Goal: Transaction & Acquisition: Purchase product/service

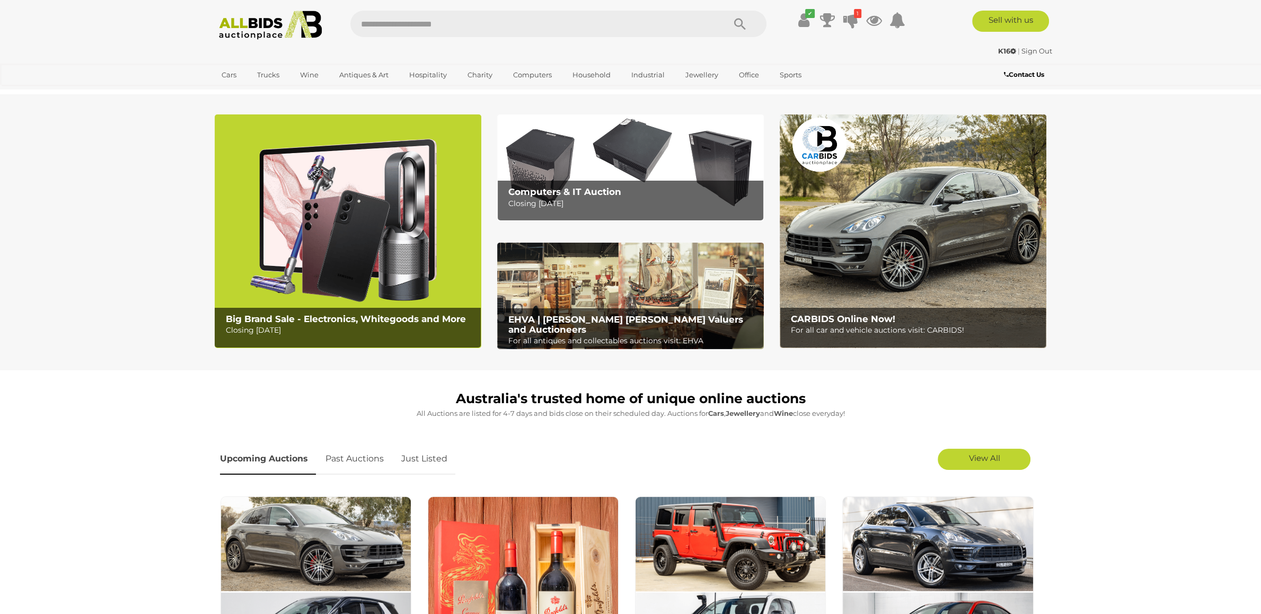
click at [429, 23] on input "text" at bounding box center [532, 24] width 364 height 27
paste input "********"
type input "*******"
click at [744, 22] on icon "Search" at bounding box center [740, 24] width 12 height 16
click at [311, 131] on link "View All Sydney Auctions" at bounding box center [263, 139] width 96 height 16
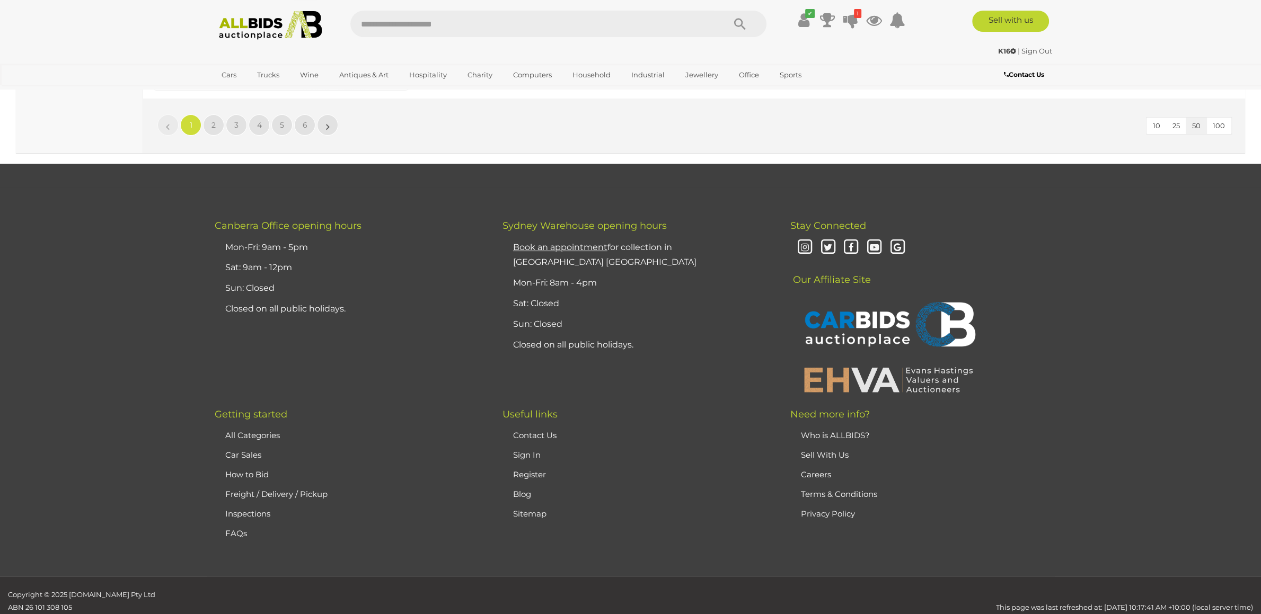
scroll to position [9943, 0]
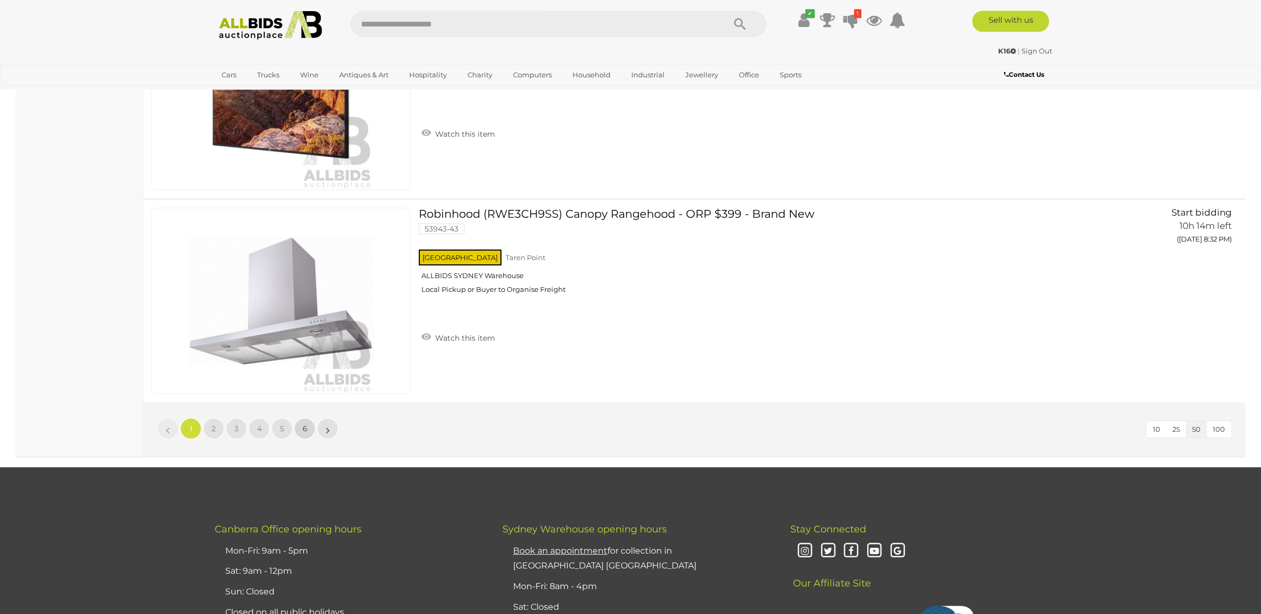
click at [301, 427] on link "6" at bounding box center [304, 428] width 21 height 21
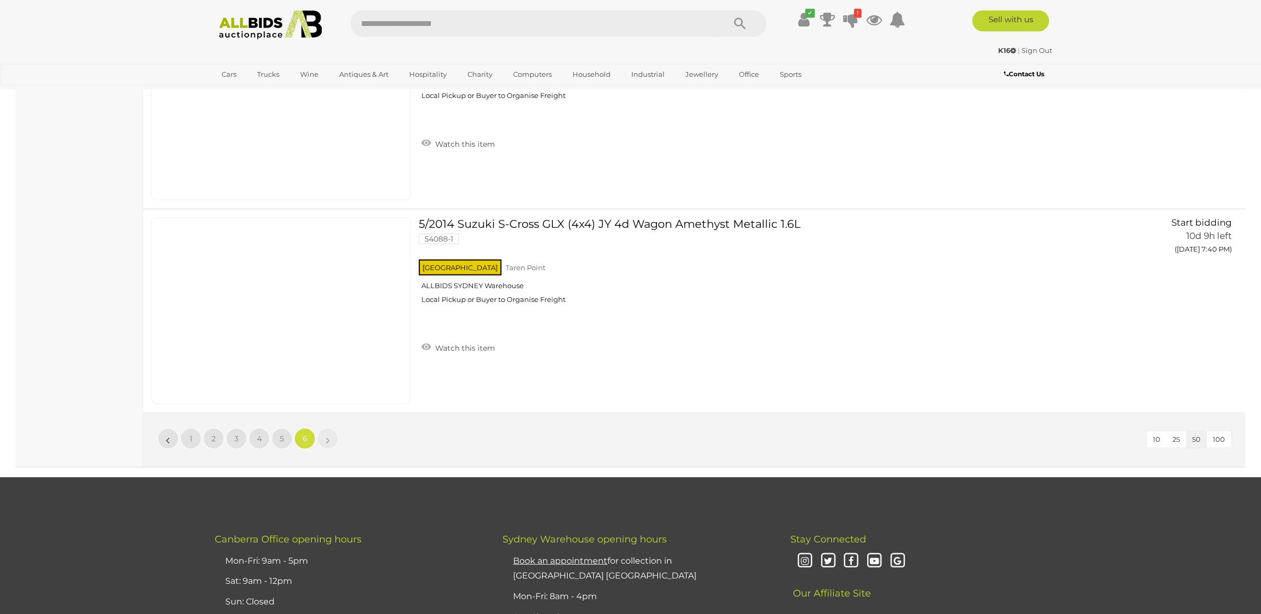
scroll to position [3618, 0]
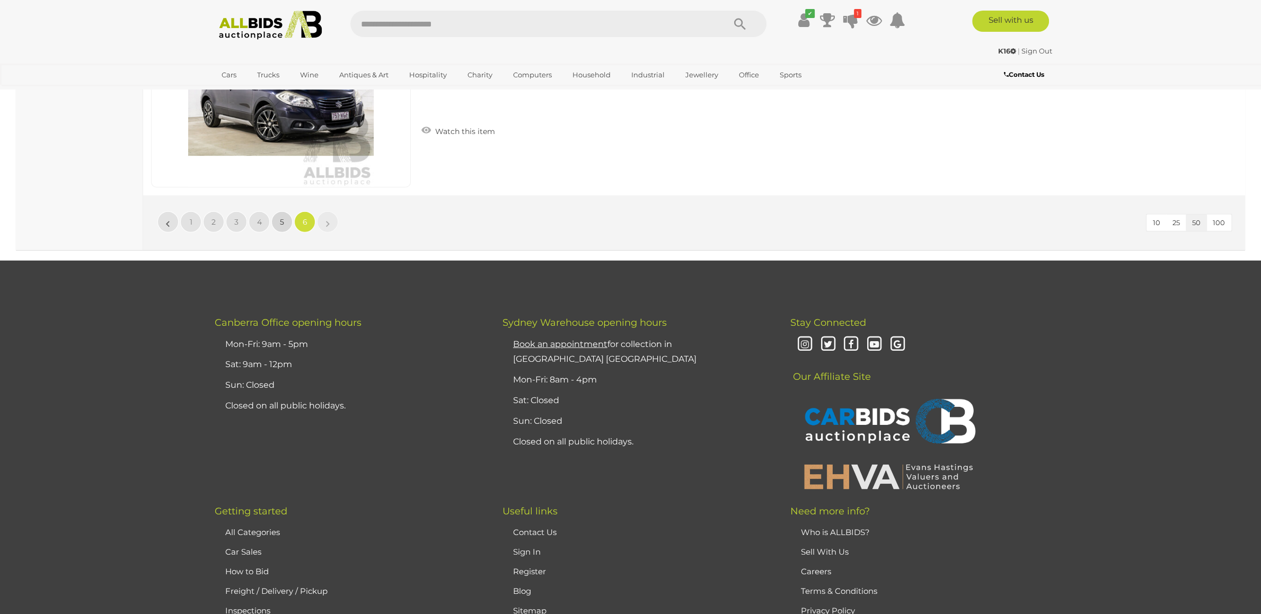
click at [280, 221] on link "5" at bounding box center [281, 222] width 21 height 21
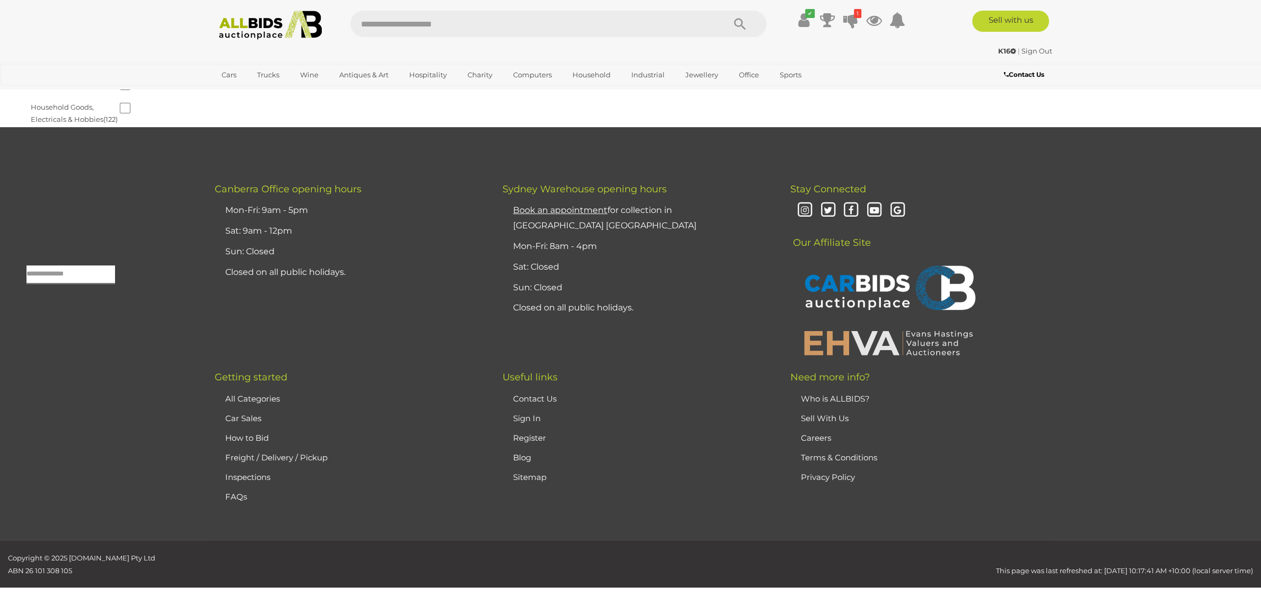
scroll to position [34, 0]
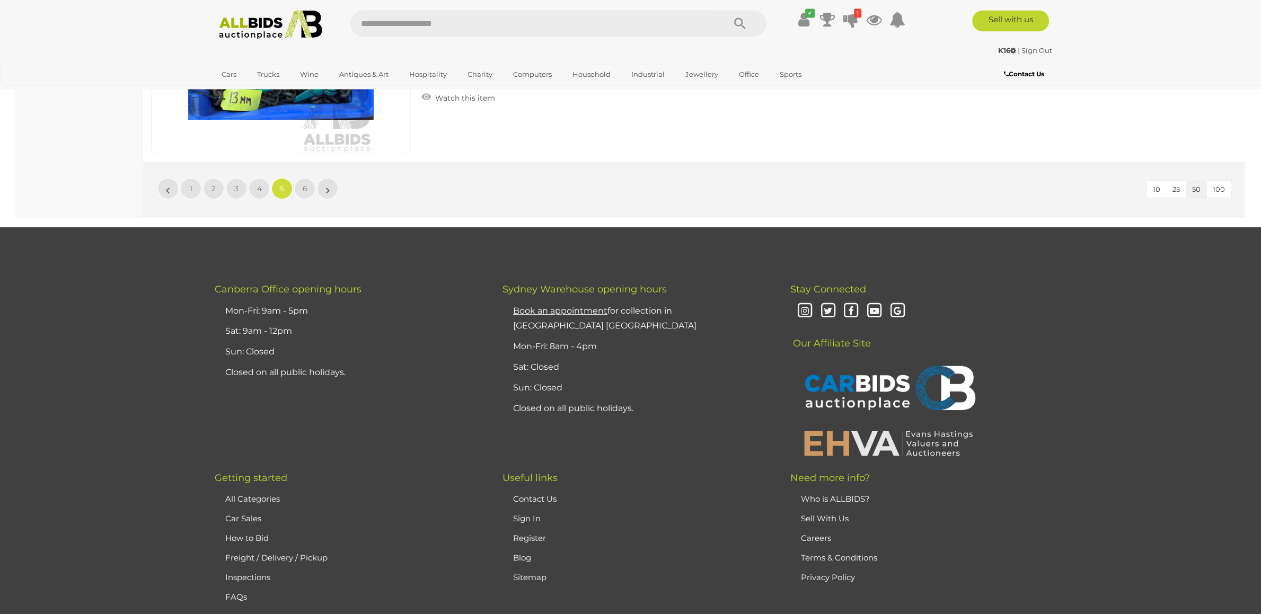
scroll to position [10187, 0]
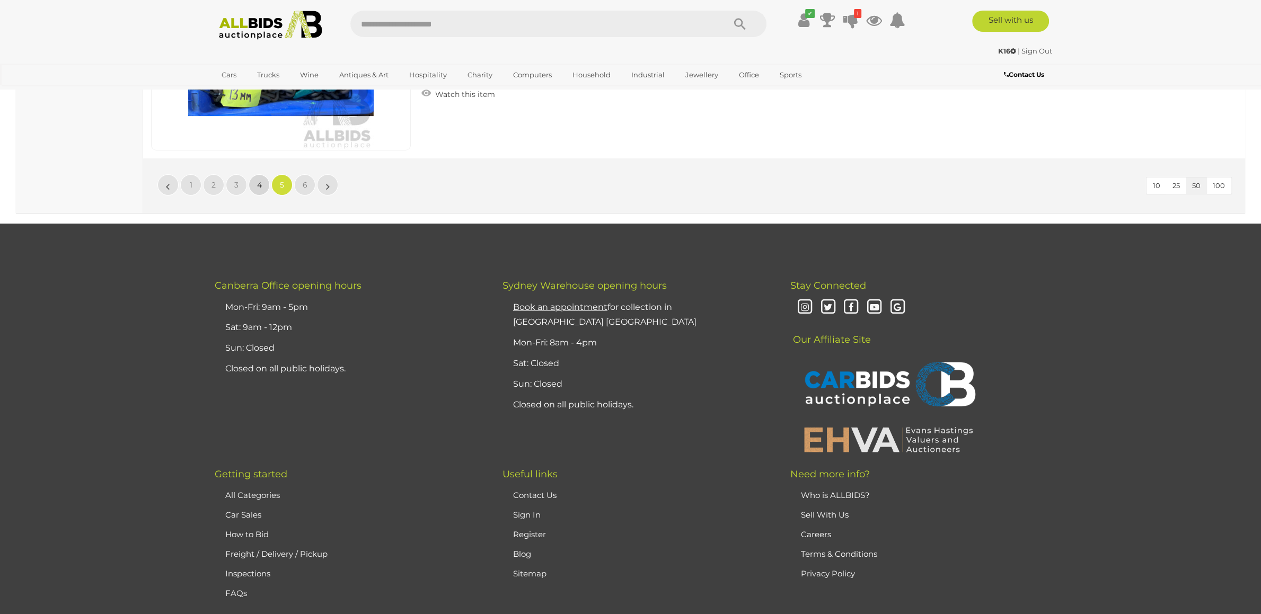
click at [252, 186] on link "4" at bounding box center [259, 184] width 21 height 21
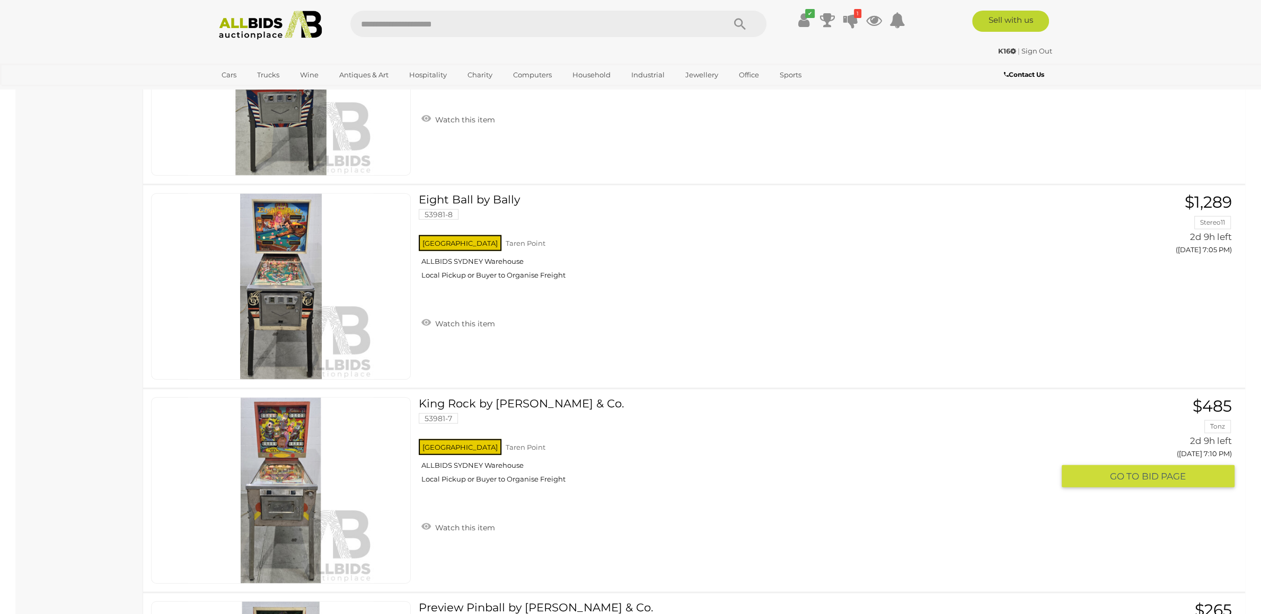
scroll to position [7898, 0]
